Goal: Find specific page/section: Find specific page/section

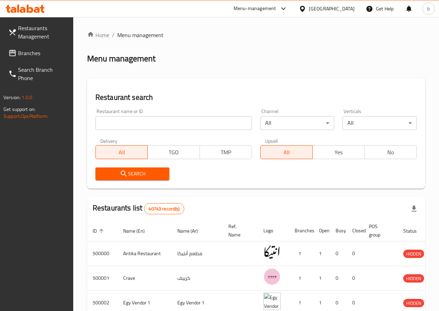
click at [309, 9] on div at bounding box center [304, 9] width 10 height 8
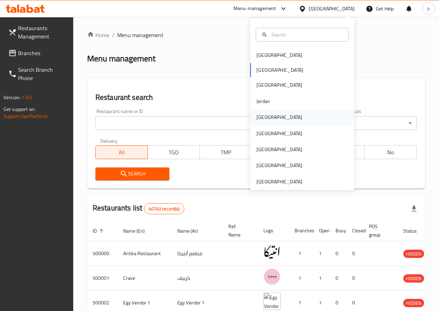
click at [271, 111] on div "[GEOGRAPHIC_DATA]" at bounding box center [279, 117] width 57 height 16
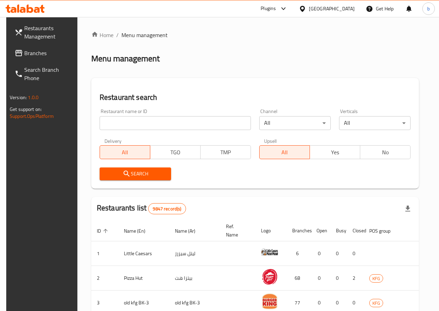
click at [30, 7] on icon at bounding box center [30, 9] width 7 height 8
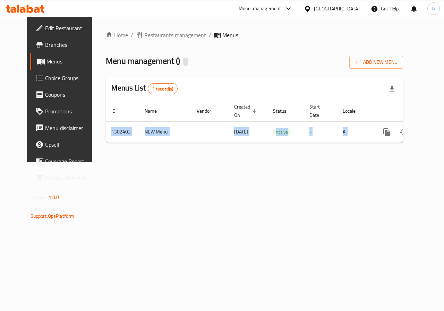
drag, startPoint x: 344, startPoint y: 142, endPoint x: 378, endPoint y: 146, distance: 34.0
click at [377, 143] on div "ID Name Vendor Created On sorted descending Status Start Date Locale Actions 13…" at bounding box center [254, 122] width 297 height 42
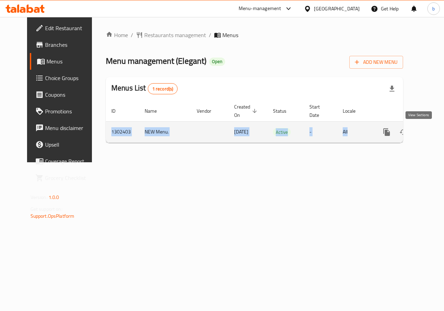
click at [433, 130] on icon "enhanced table" at bounding box center [437, 132] width 8 height 8
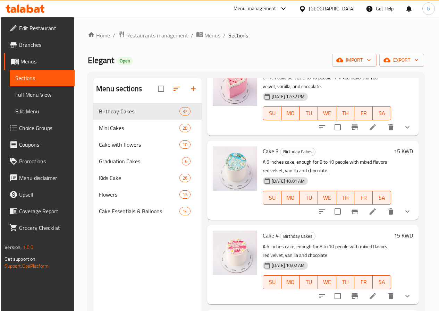
scroll to position [208, 0]
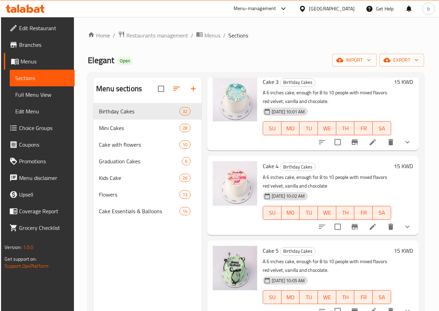
click at [26, 46] on span "Branches" at bounding box center [44, 45] width 50 height 8
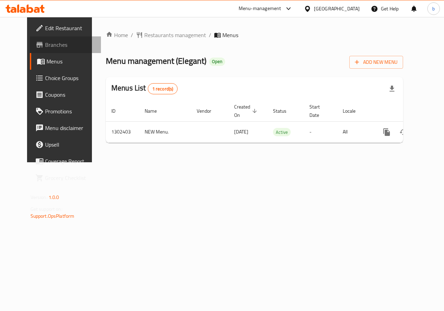
click at [45, 44] on span "Branches" at bounding box center [70, 45] width 51 height 8
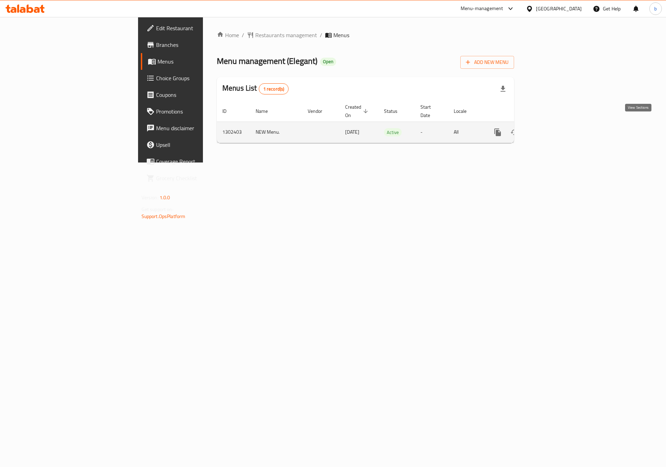
click at [551, 129] on icon "enhanced table" at bounding box center [548, 132] width 6 height 6
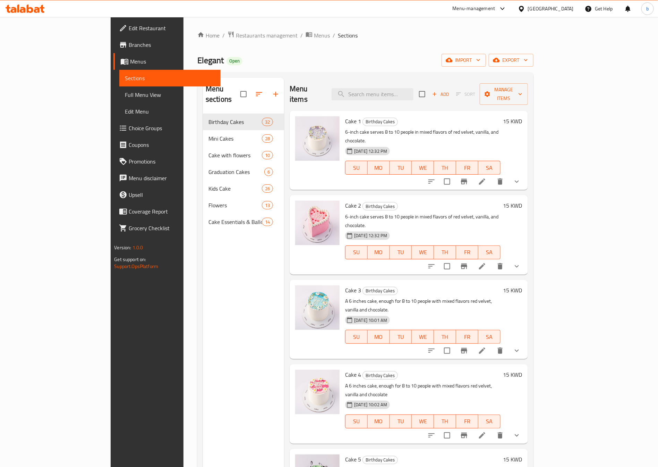
click at [129, 45] on span "Branches" at bounding box center [172, 45] width 86 height 8
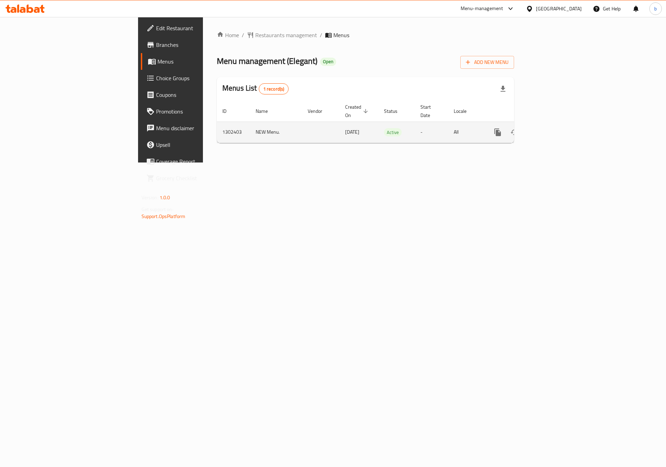
click at [551, 129] on icon "enhanced table" at bounding box center [548, 132] width 6 height 6
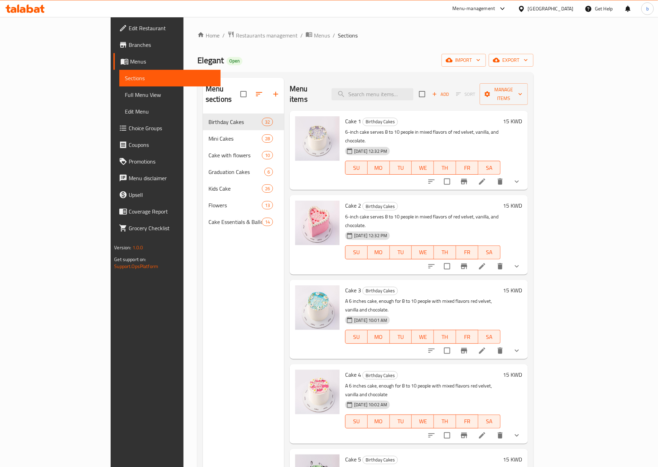
click at [129, 47] on span "Branches" at bounding box center [172, 45] width 86 height 8
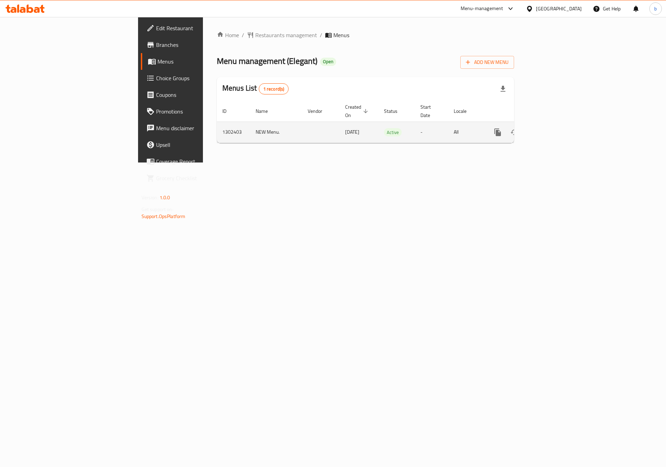
click at [552, 128] on icon "enhanced table" at bounding box center [548, 132] width 8 height 8
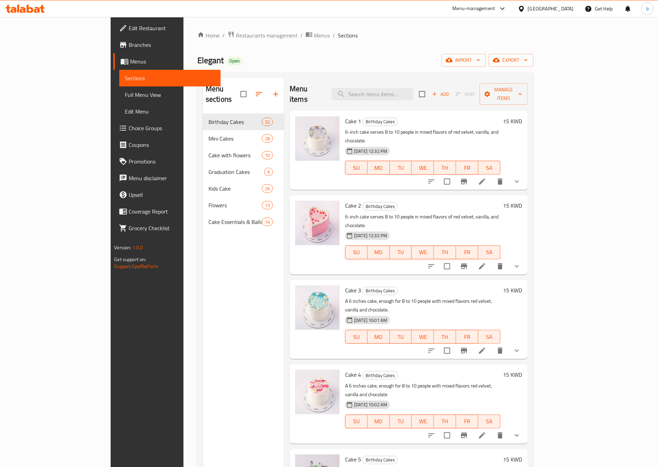
click at [125, 96] on span "Full Menu View" at bounding box center [170, 95] width 90 height 8
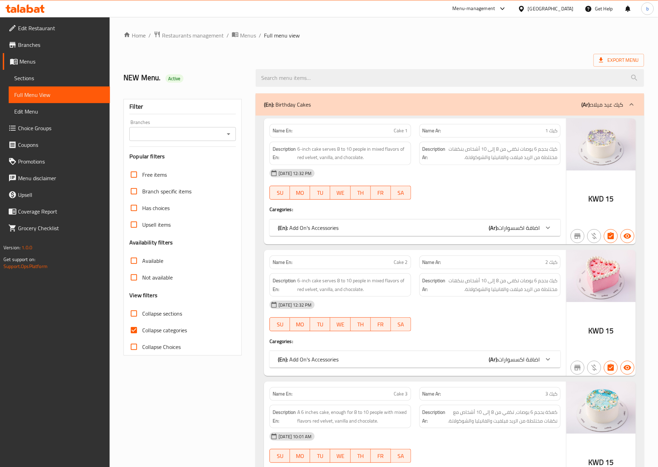
click at [155, 128] on div "Branches" at bounding box center [182, 134] width 107 height 14
click at [157, 133] on input "Branches" at bounding box center [176, 134] width 91 height 10
drag, startPoint x: 194, startPoint y: 147, endPoint x: 194, endPoint y: 133, distance: 13.9
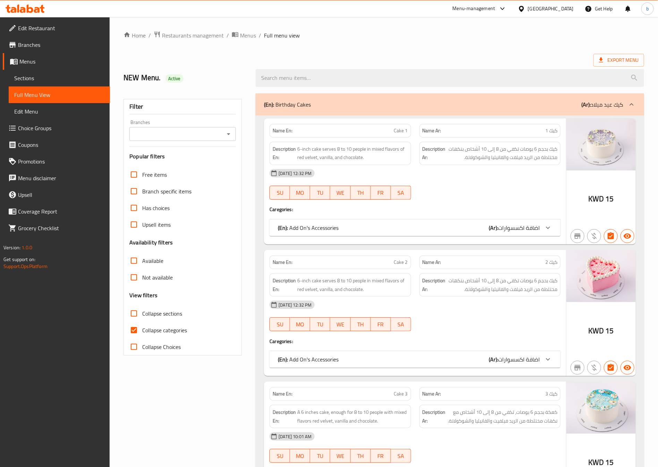
click at [194, 147] on div "Filter Branches Branches Popular filters Free items Branch specific items Has c…" at bounding box center [183, 227] width 118 height 256
click at [194, 133] on input "Branches" at bounding box center [176, 134] width 91 height 10
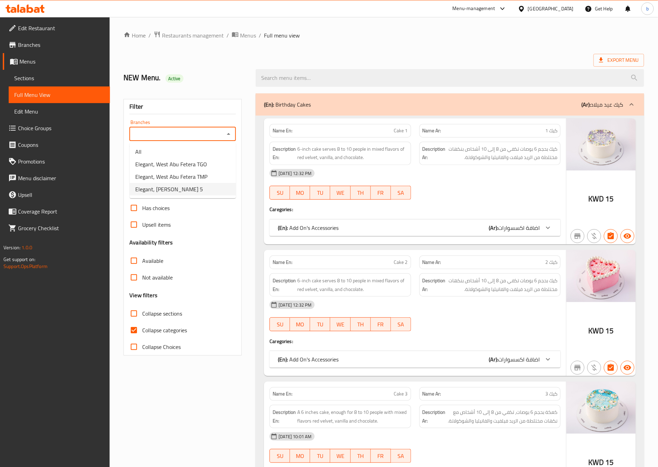
click at [194, 193] on span "Elegant, [PERSON_NAME] 5" at bounding box center [169, 189] width 68 height 8
type input "Elegant, [PERSON_NAME] 5"
click at [134, 326] on input "Collapse categories" at bounding box center [134, 330] width 17 height 17
checkbox input "false"
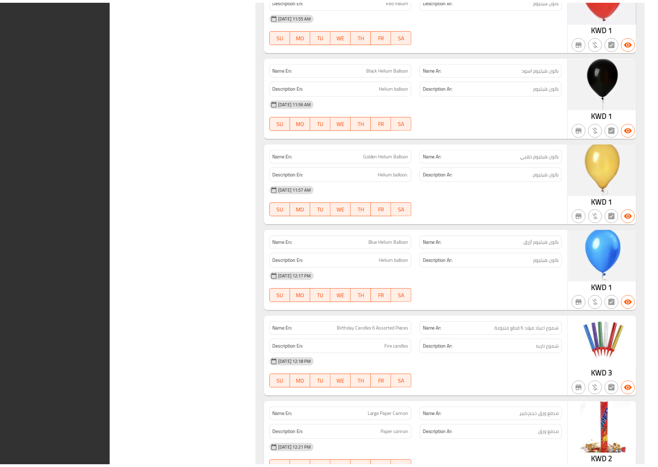
scroll to position [46752, 0]
